Goal: Information Seeking & Learning: Learn about a topic

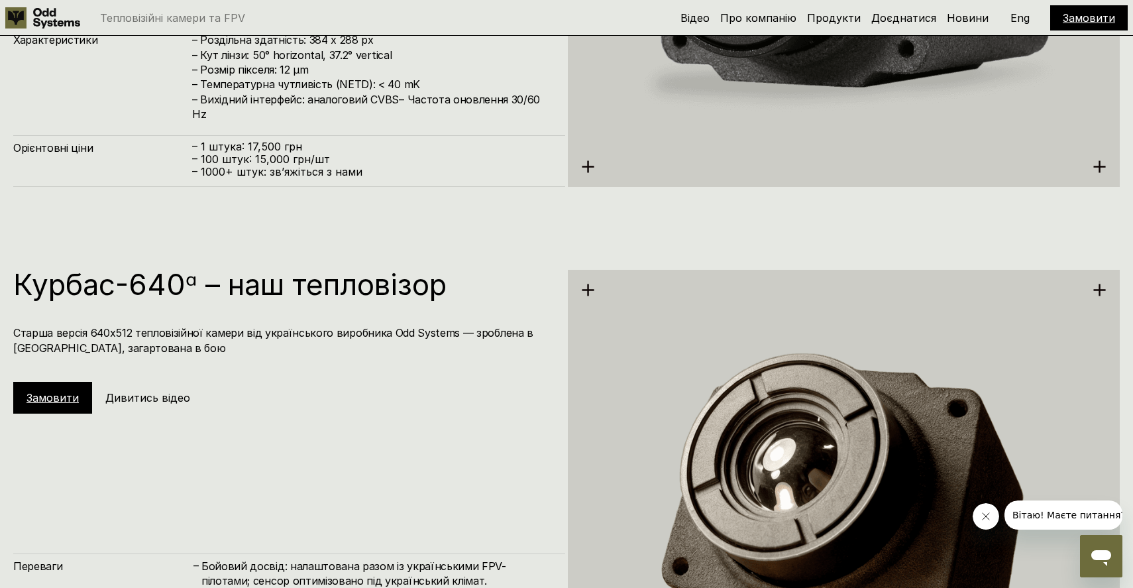
scroll to position [2757, 0]
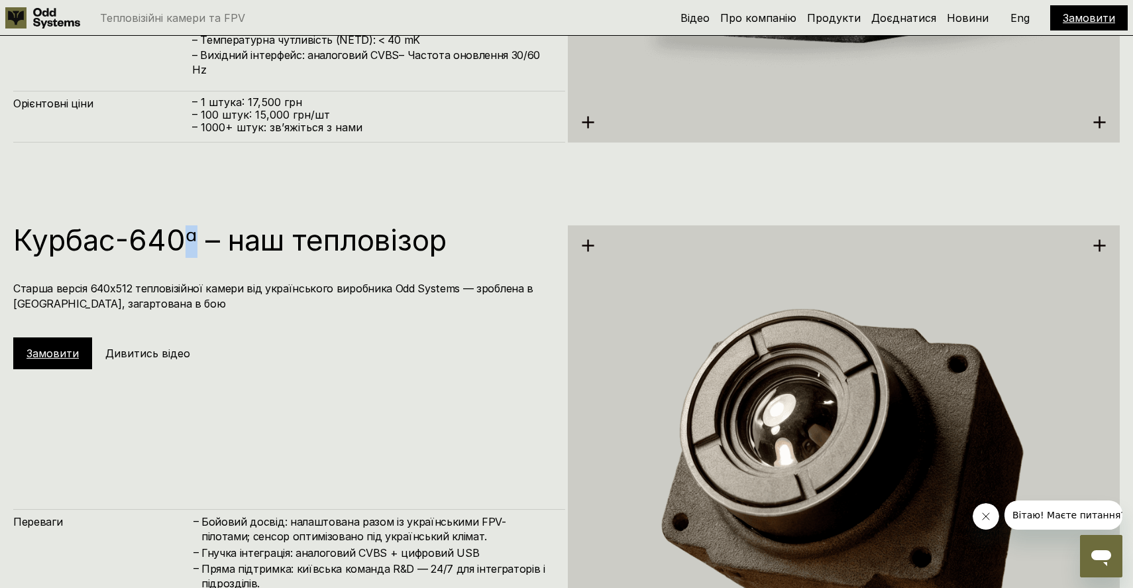
drag, startPoint x: 187, startPoint y: 232, endPoint x: 197, endPoint y: 232, distance: 9.9
click at [197, 232] on h1 "Курбас-640ᵅ – наш тепловізор" at bounding box center [282, 239] width 539 height 29
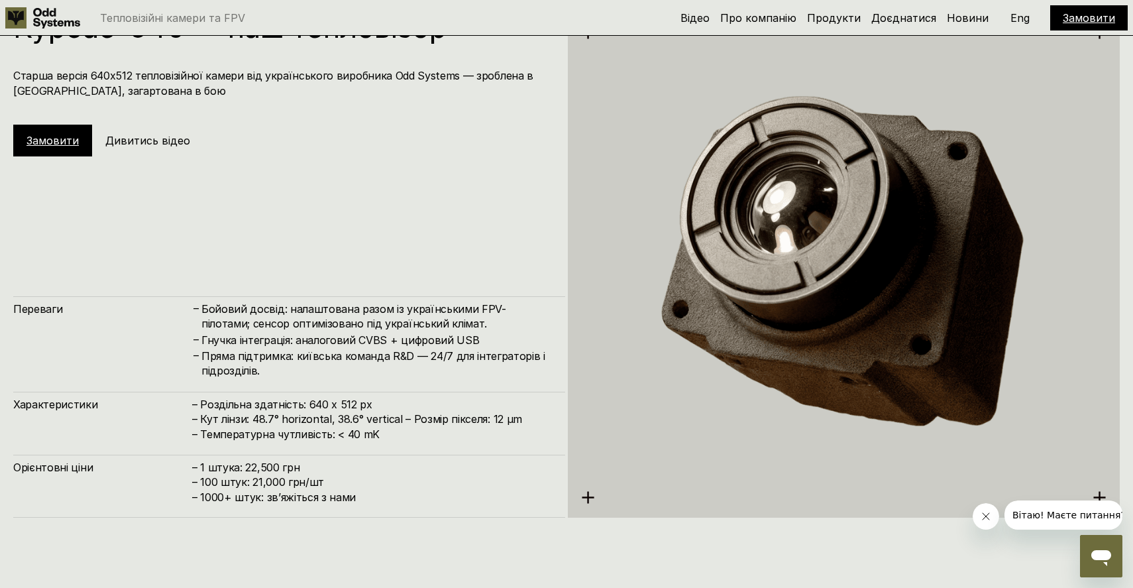
scroll to position [3128, 0]
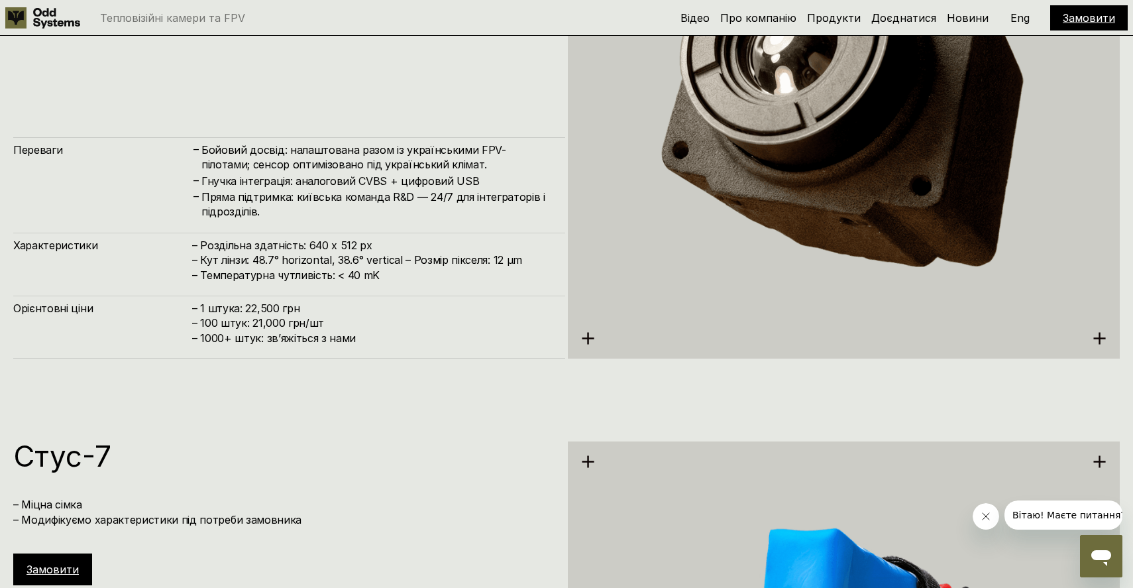
click at [362, 184] on h4 "Гнучка інтеграція: аналоговий CVBS + цифровий USB" at bounding box center [376, 181] width 350 height 15
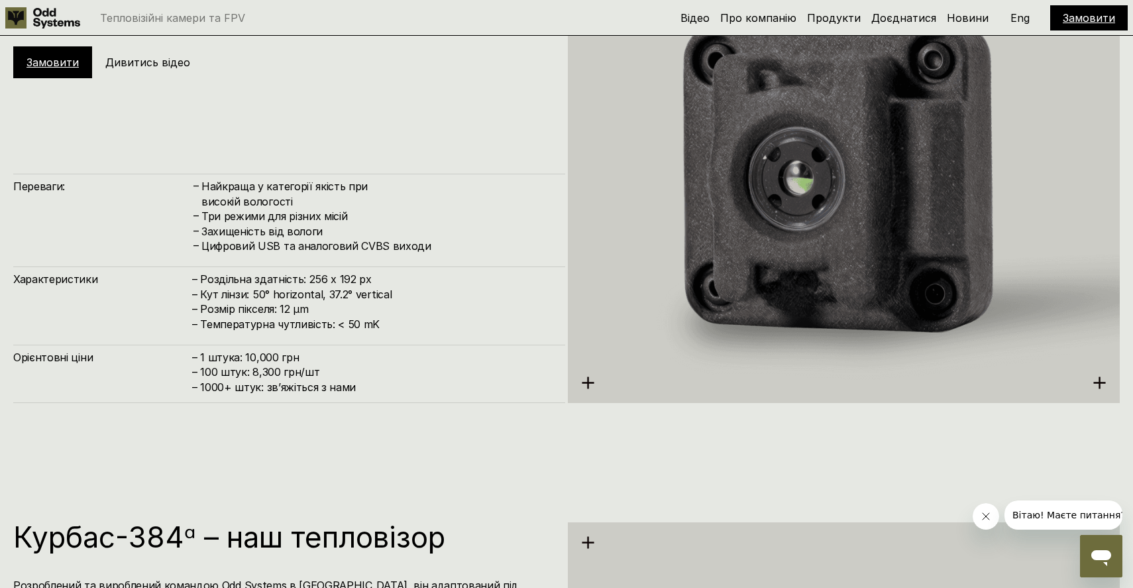
scroll to position [1788, 0]
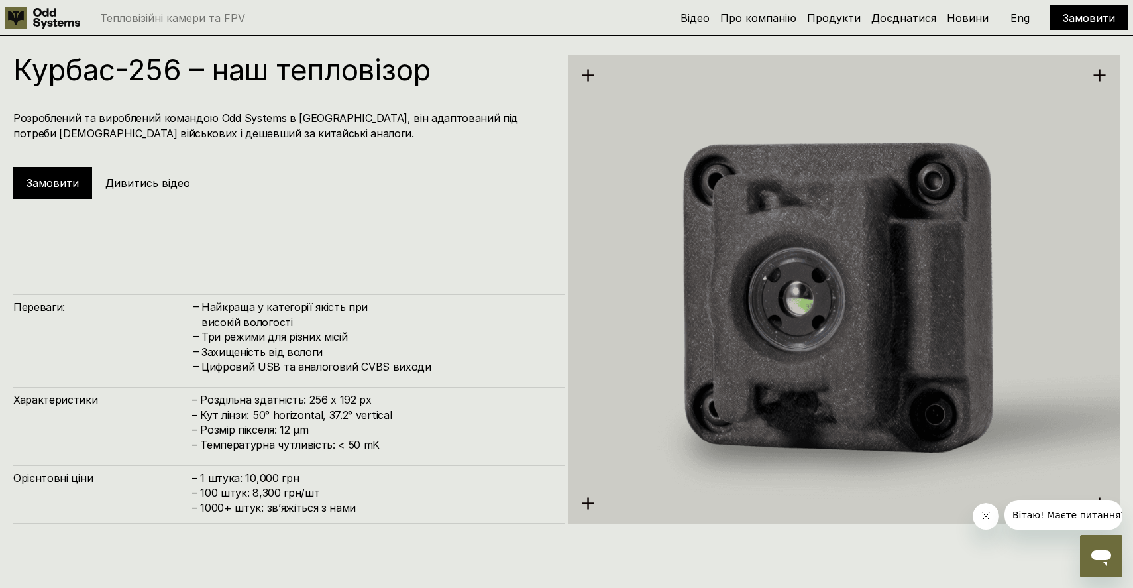
drag, startPoint x: 305, startPoint y: 395, endPoint x: 407, endPoint y: 395, distance: 102.7
click at [407, 395] on h4 "– Роздільна здатність: 256 x 192 px – Кут лінзи: 50° horizontal, 37.2° vertical…" at bounding box center [372, 422] width 360 height 60
copy h4 "256 x 192 px"
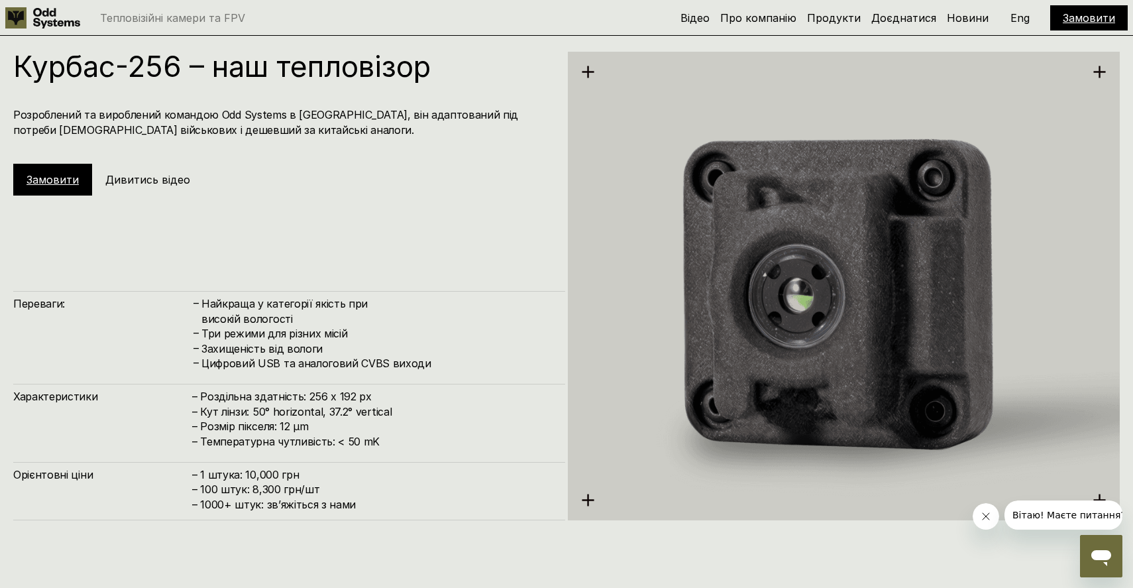
scroll to position [1777, 0]
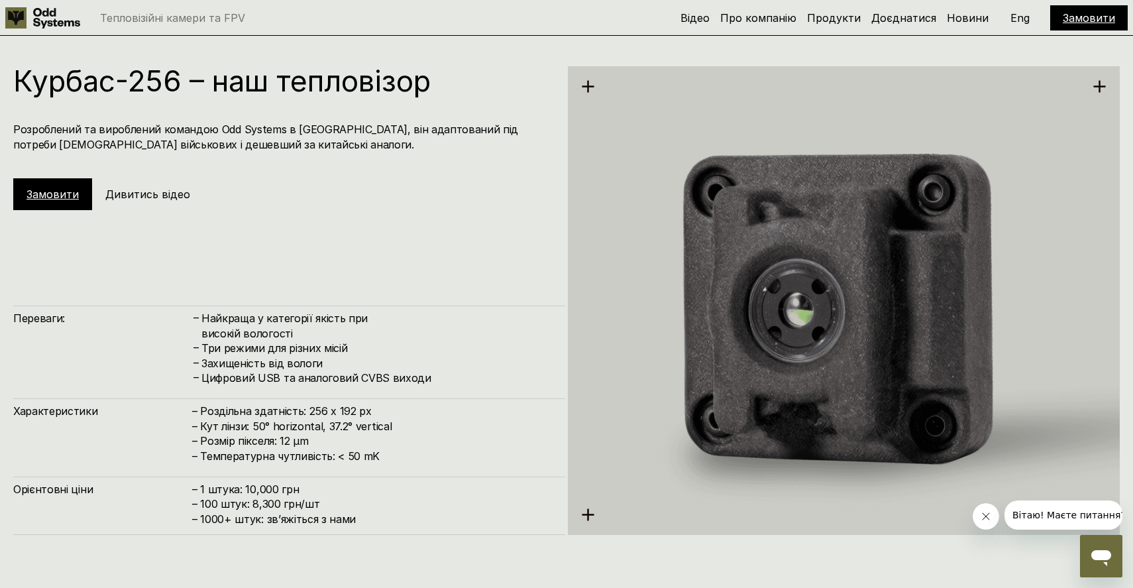
click at [508, 218] on div "Курбас-256 – наш тепловізор Розроблений та вироблений командою Odd Systems в [G…" at bounding box center [289, 300] width 552 height 468
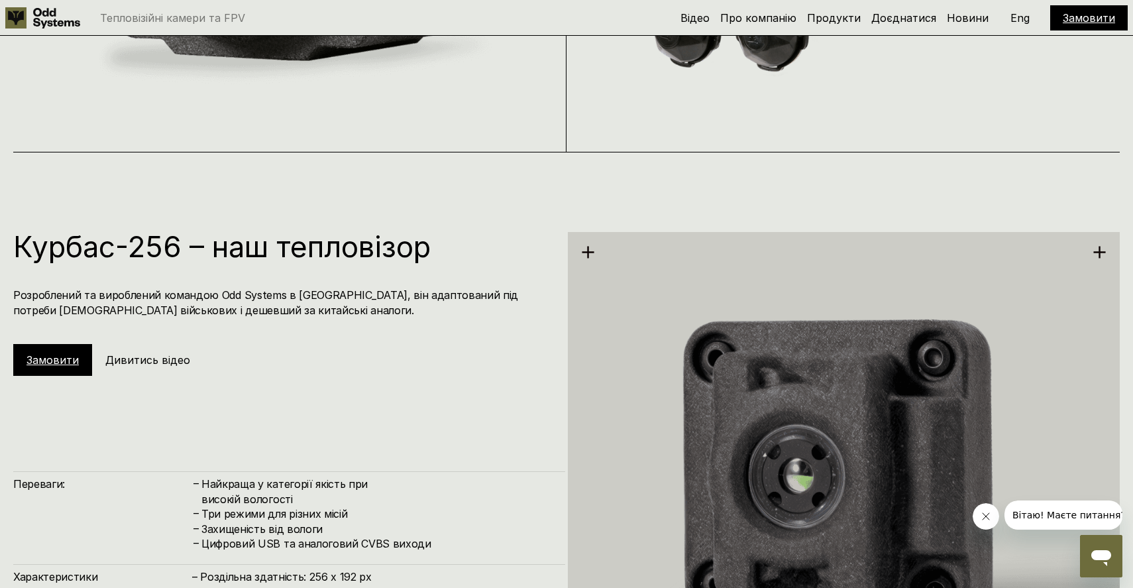
scroll to position [1567, 0]
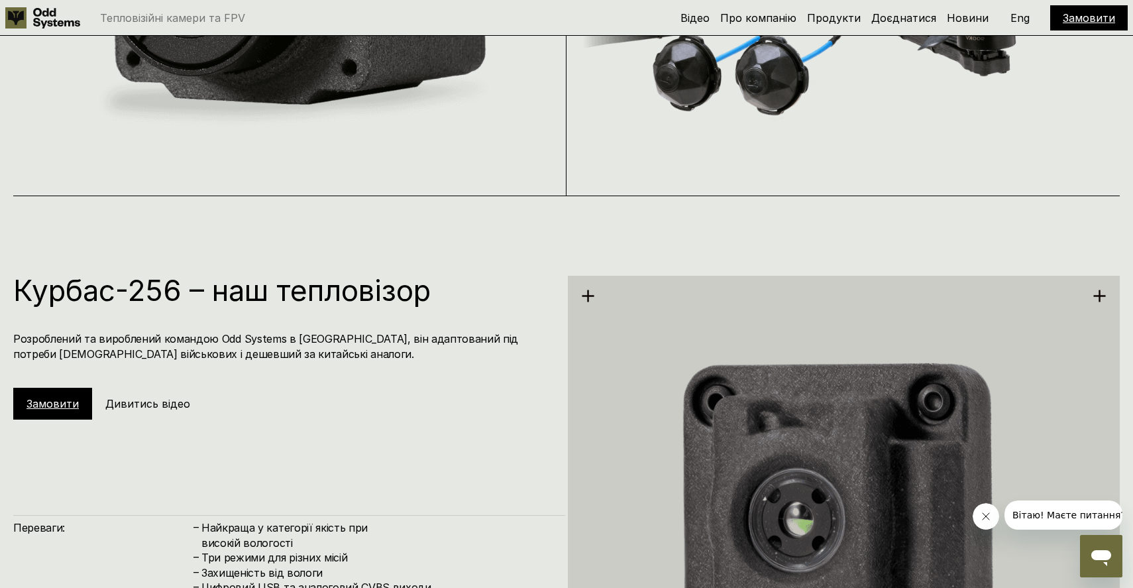
click at [154, 403] on h5 "Дивитись відео" at bounding box center [147, 403] width 85 height 15
